Goal: Information Seeking & Learning: Learn about a topic

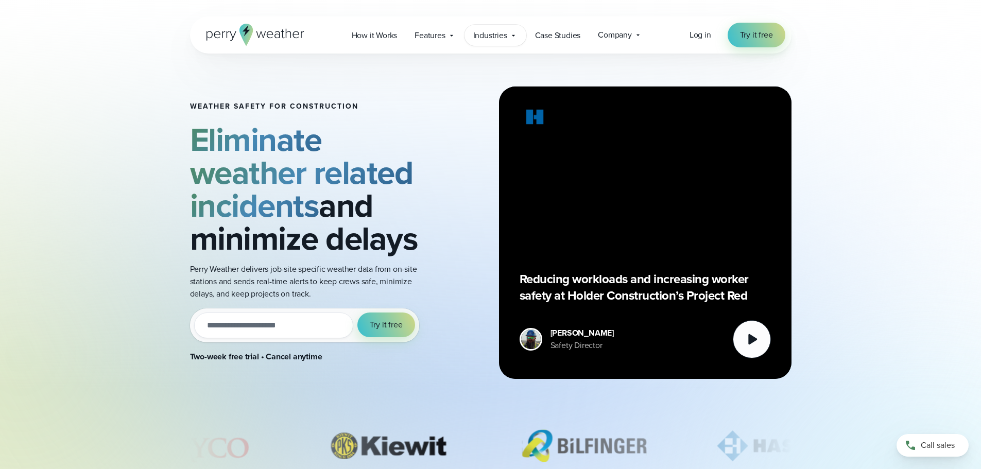
click at [492, 35] on span "Industries" at bounding box center [490, 35] width 34 height 12
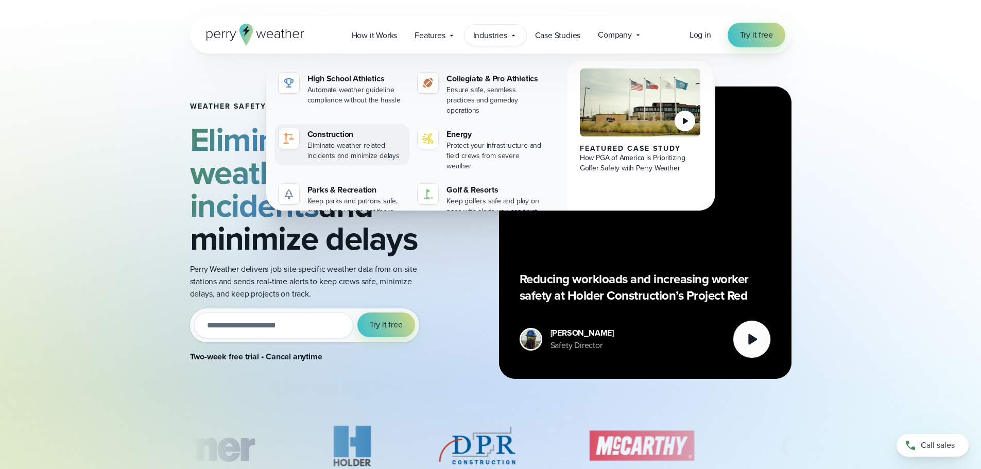
click at [325, 128] on div "Construction" at bounding box center [356, 134] width 98 height 12
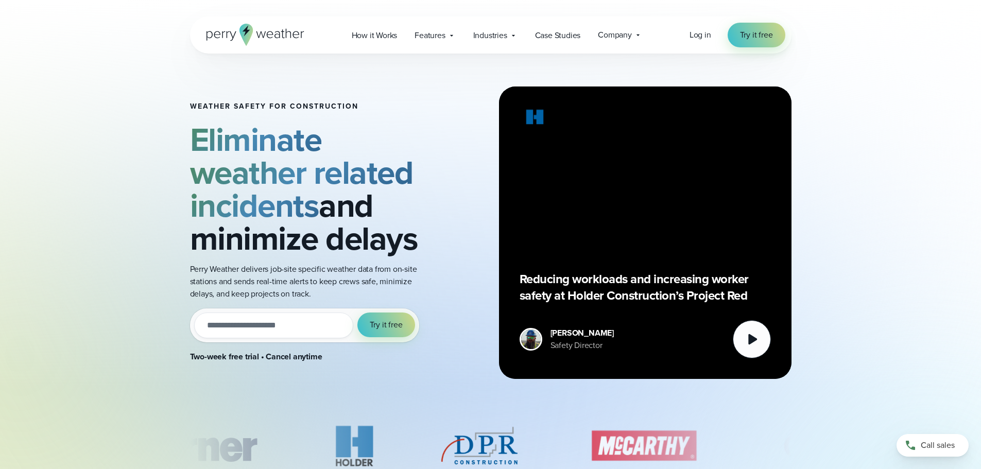
click at [258, 325] on input "email" at bounding box center [273, 326] width 159 height 26
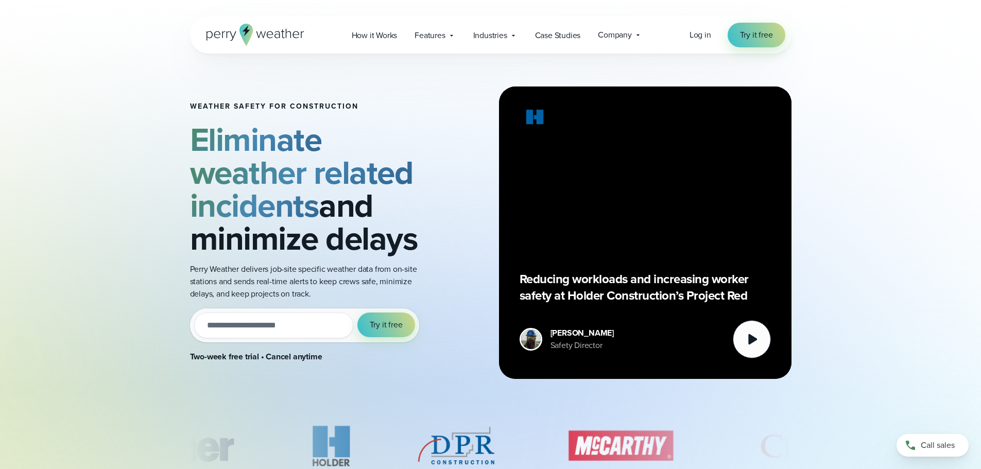
type input "**********"
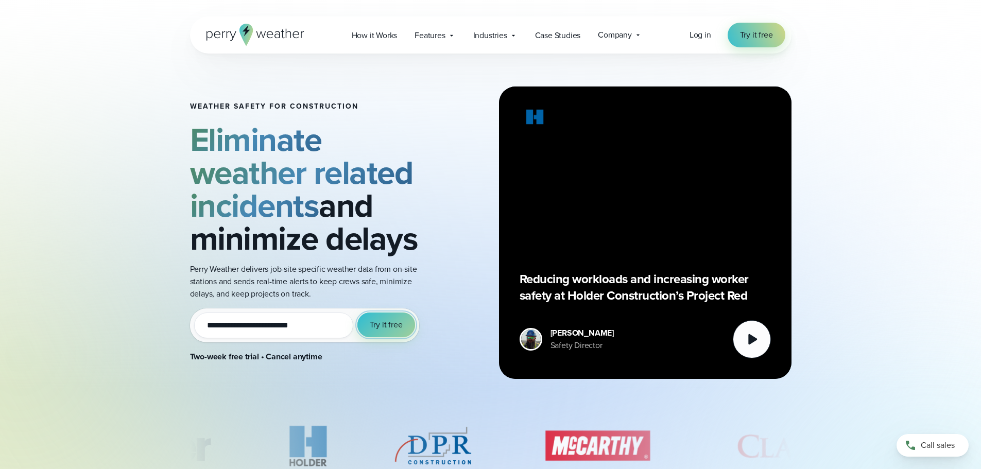
drag, startPoint x: 383, startPoint y: 328, endPoint x: 388, endPoint y: 330, distance: 5.4
click at [384, 328] on span "Try it free" at bounding box center [386, 325] width 33 height 12
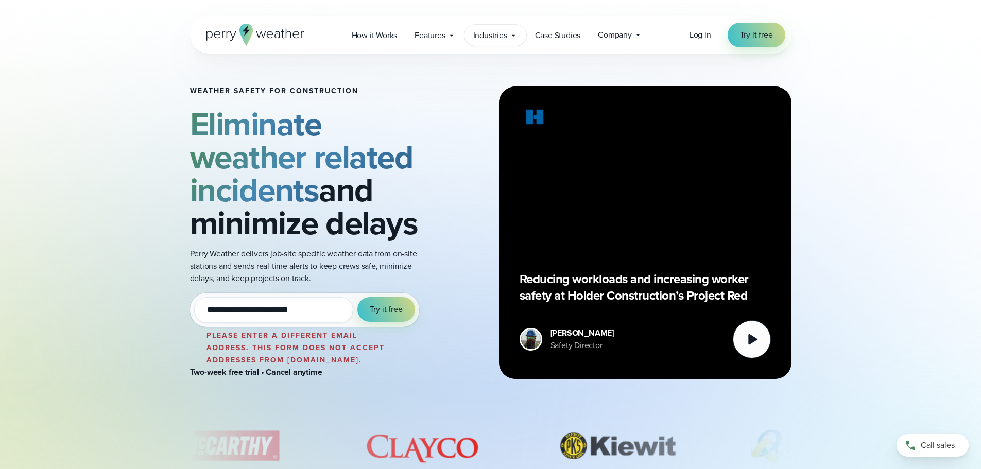
click at [493, 37] on span "Industries" at bounding box center [490, 35] width 34 height 12
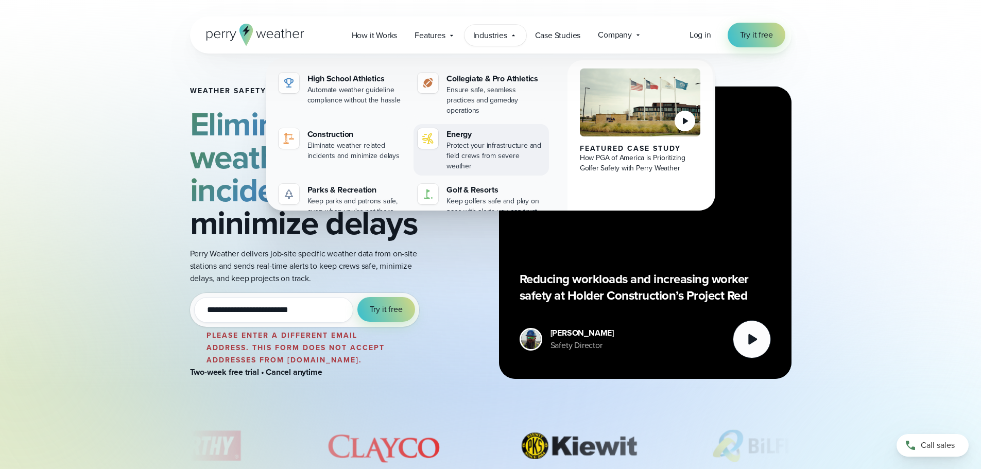
click at [464, 141] on div "Protect your infrastructure and field crews from severe weather" at bounding box center [495, 156] width 98 height 31
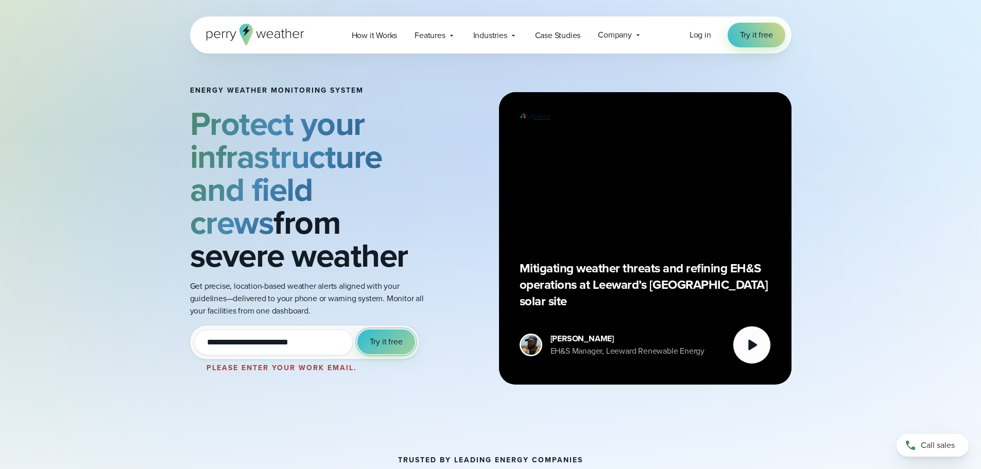
click at [384, 341] on span "Try it free" at bounding box center [386, 342] width 33 height 12
click at [384, 339] on span "Try it free" at bounding box center [386, 342] width 33 height 12
click at [384, 336] on span "Try it free" at bounding box center [386, 342] width 33 height 12
click at [626, 36] on span "Company" at bounding box center [615, 35] width 34 height 12
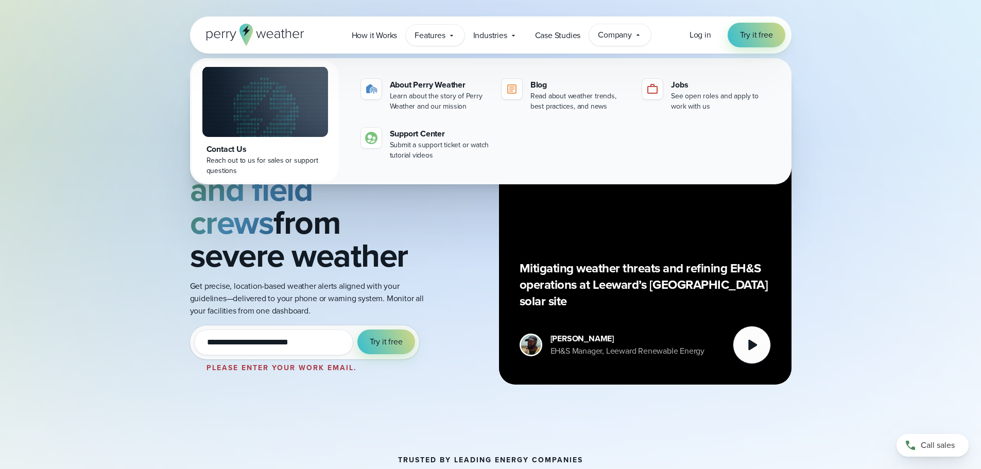
click at [421, 37] on span "Features" at bounding box center [429, 35] width 30 height 12
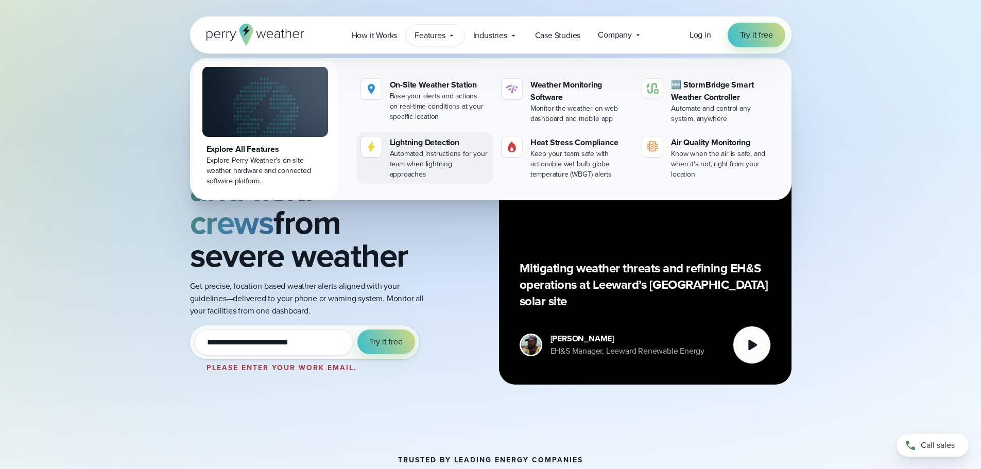
click at [423, 153] on div "Automated instructions for your team when lightning approaches" at bounding box center [439, 164] width 99 height 31
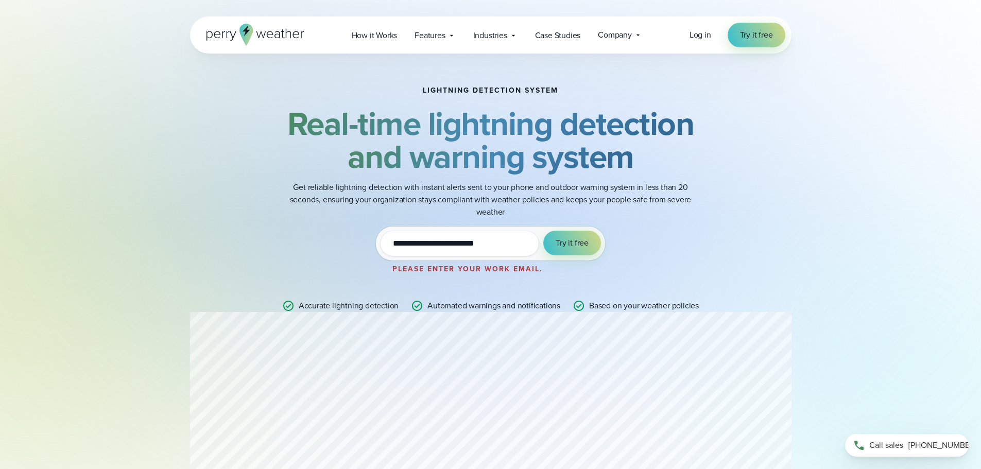
click at [927, 441] on span "[PHONE_NUMBER]" at bounding box center [942, 445] width 68 height 12
